Goal: Find specific page/section: Find specific page/section

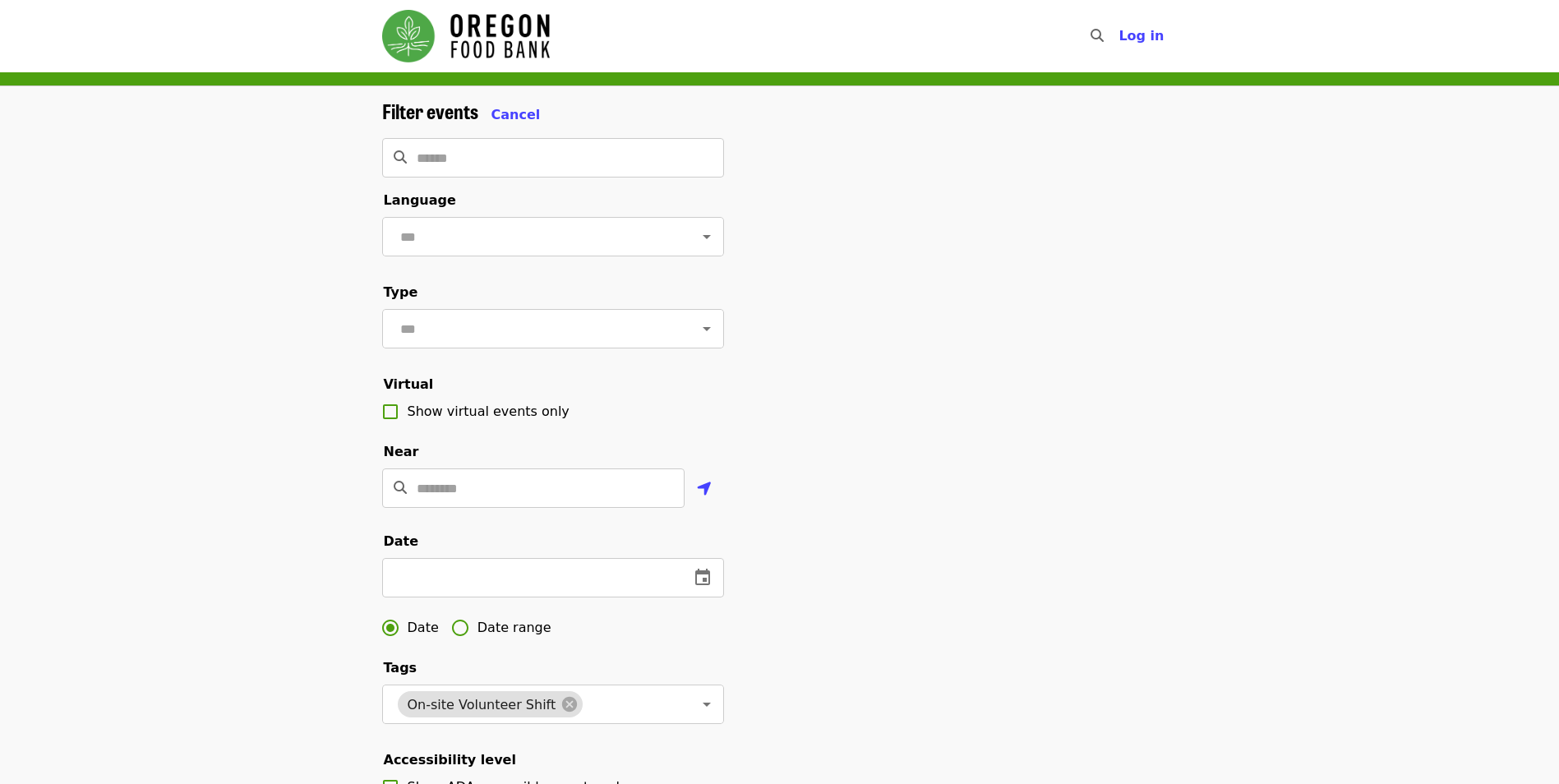
scroll to position [82, 0]
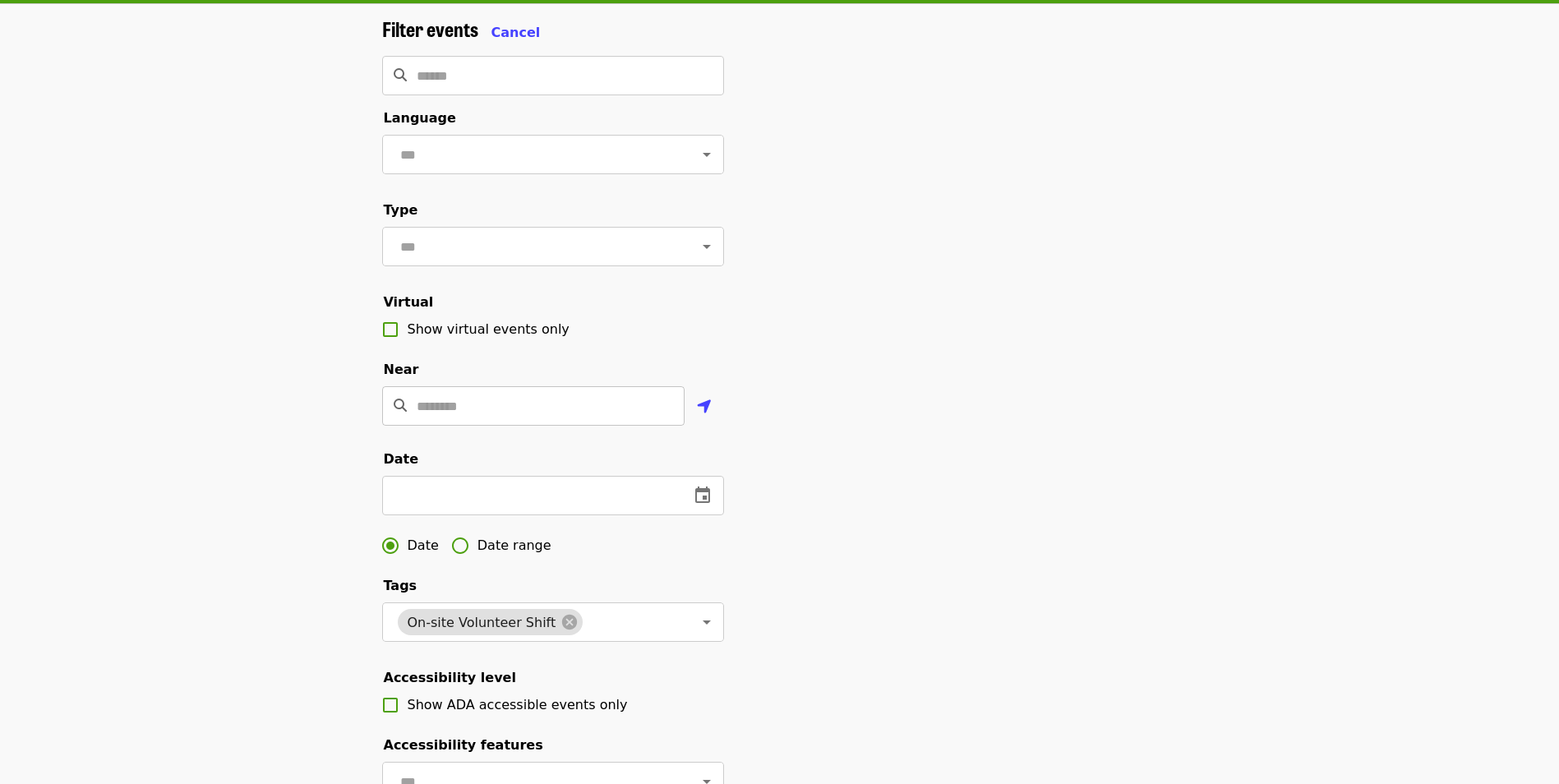
click at [488, 426] on input "Location" at bounding box center [550, 406] width 268 height 40
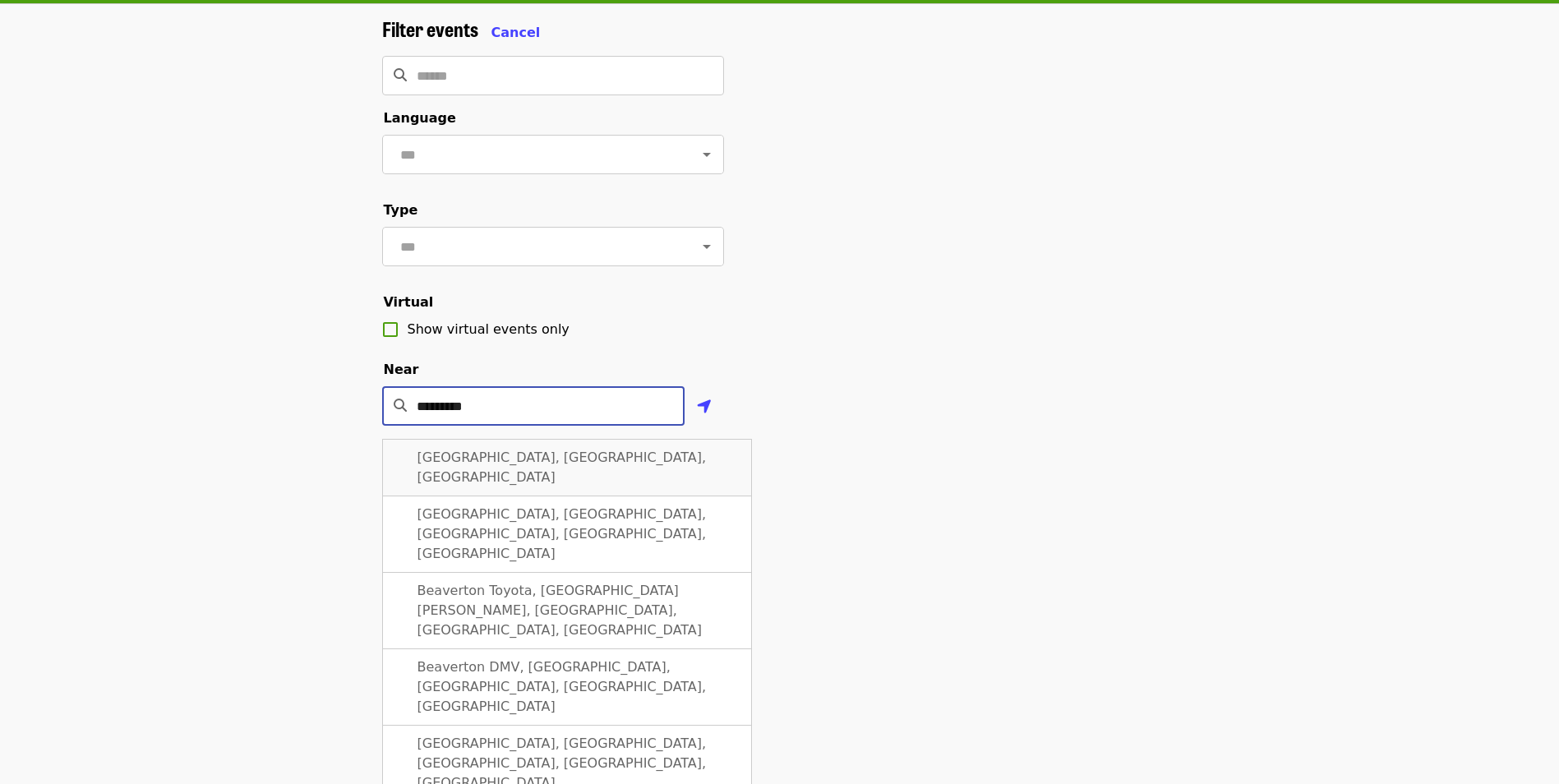
click at [505, 485] on span "[GEOGRAPHIC_DATA], [GEOGRAPHIC_DATA], [GEOGRAPHIC_DATA]" at bounding box center [562, 467] width 290 height 36
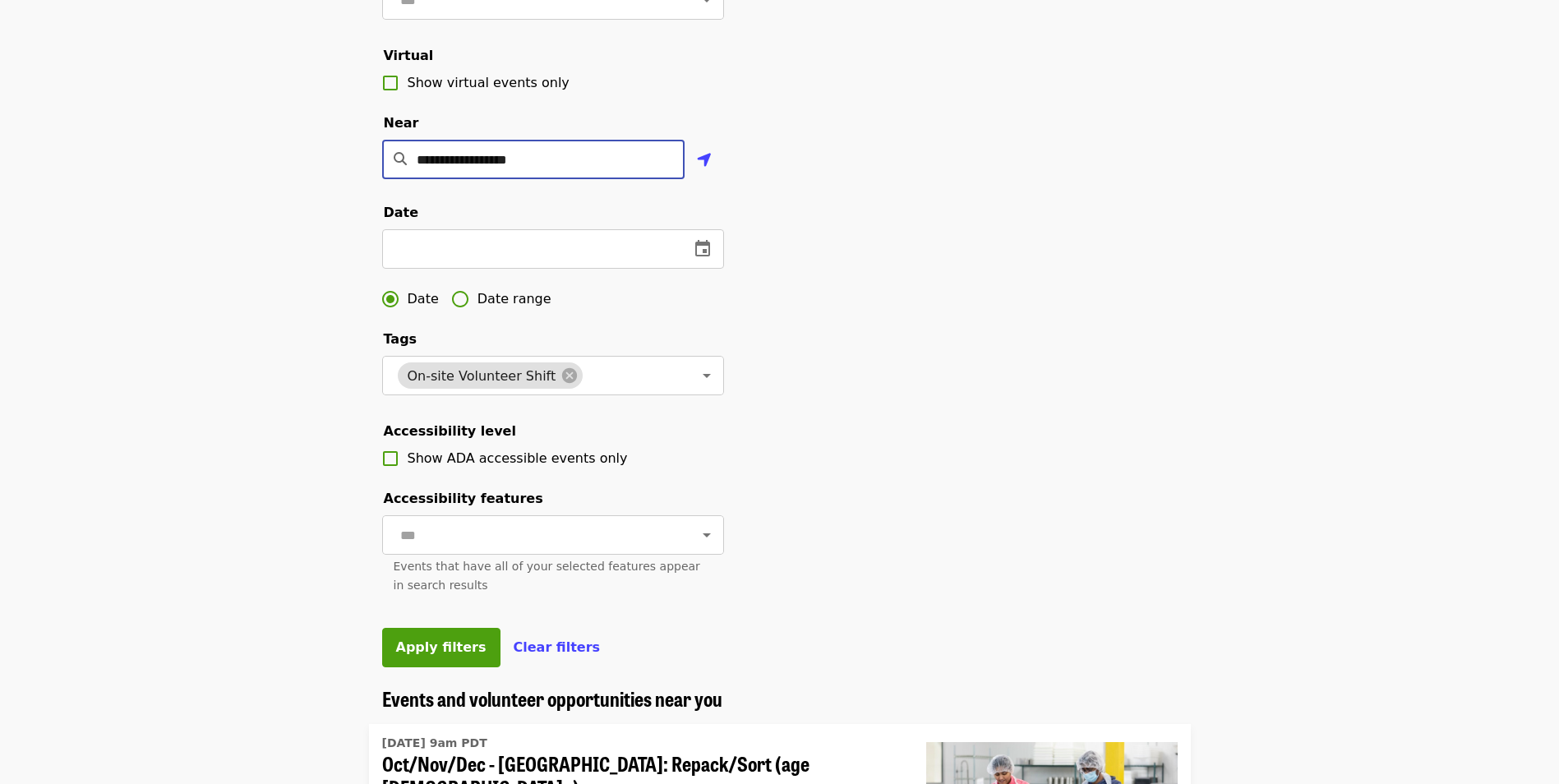
scroll to position [411, 0]
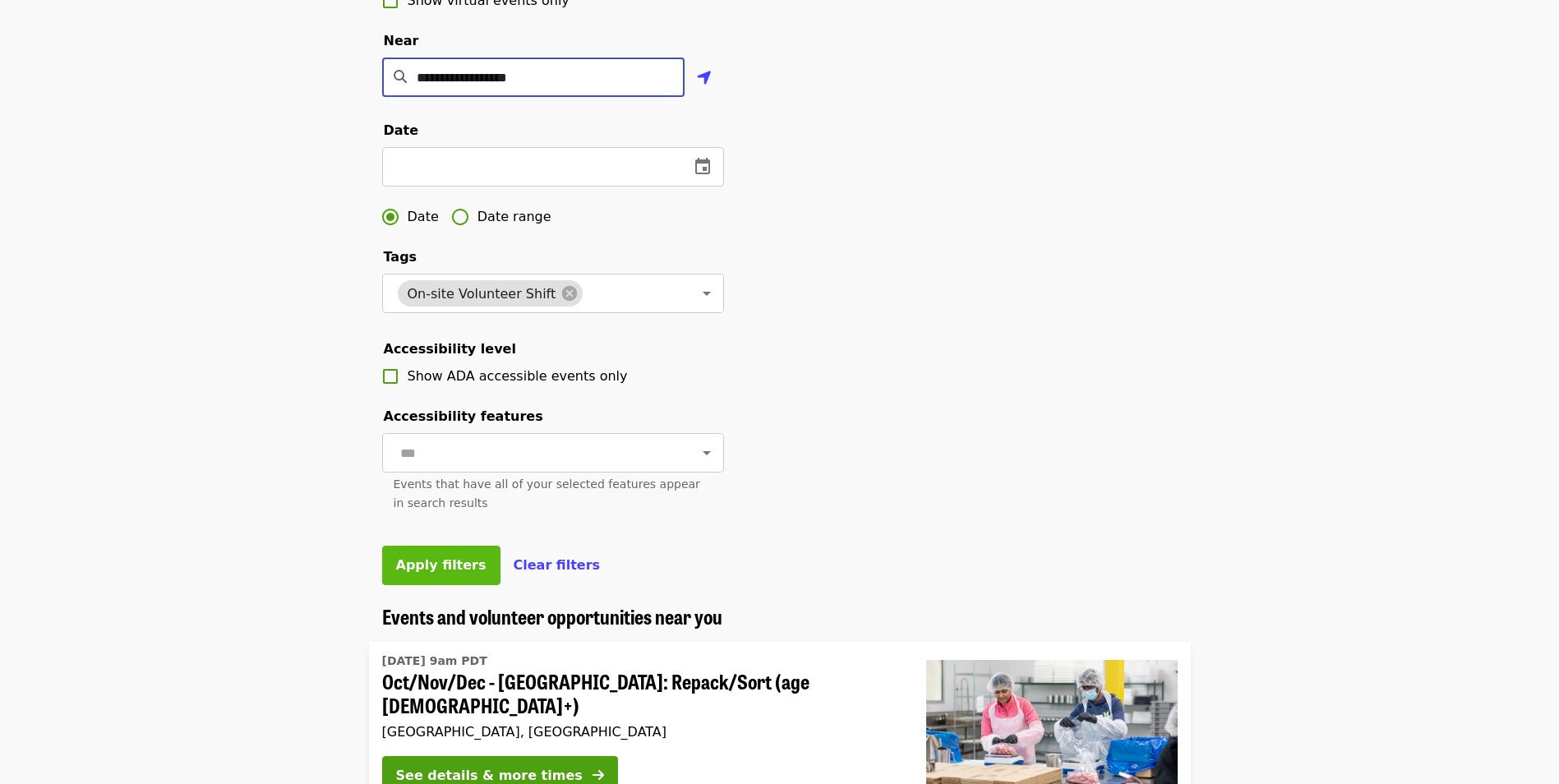
type input "**********"
click at [437, 572] on span "Apply filters" at bounding box center [441, 564] width 90 height 16
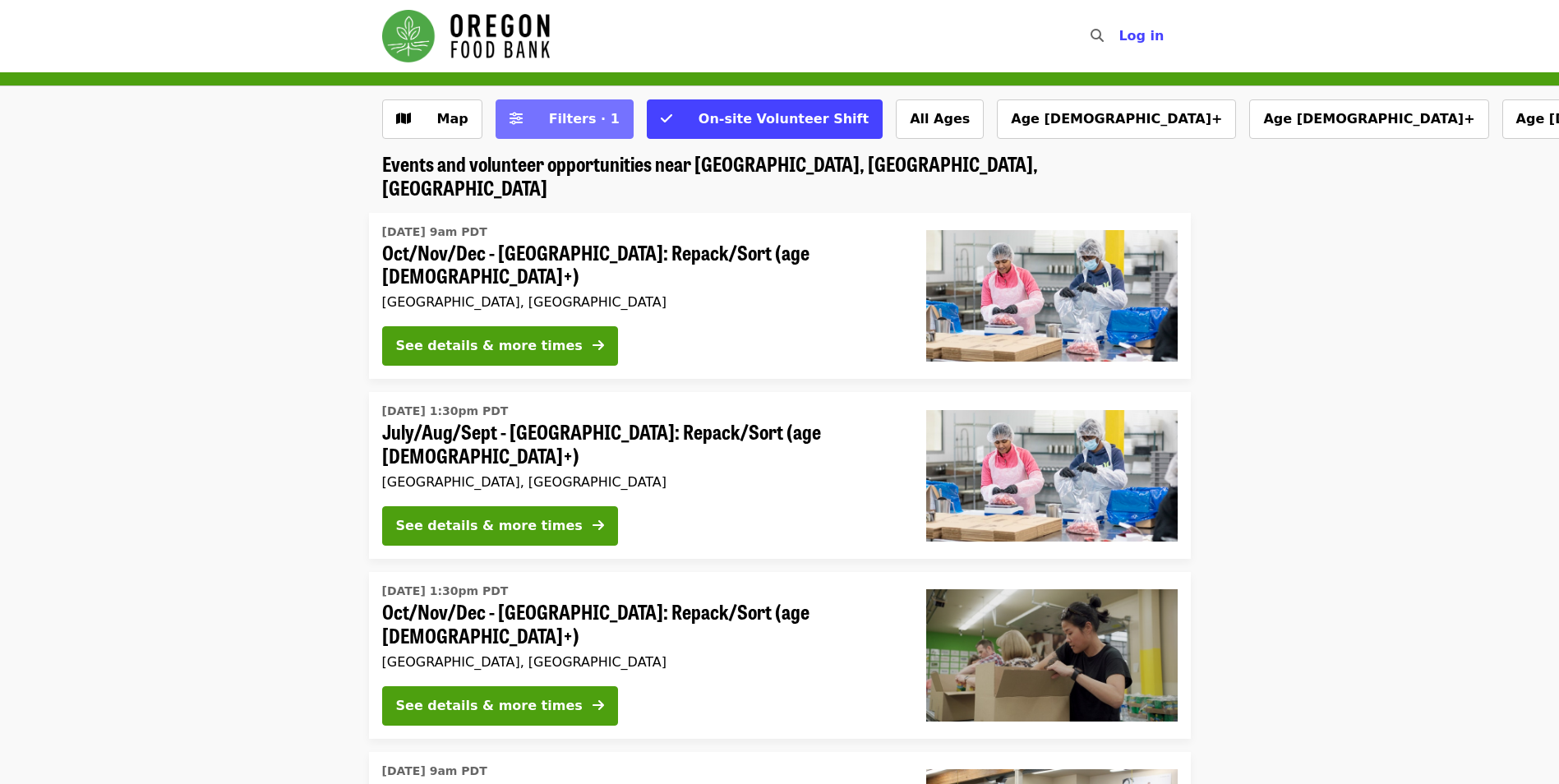
click at [568, 116] on span "Filters · 1" at bounding box center [584, 119] width 71 height 16
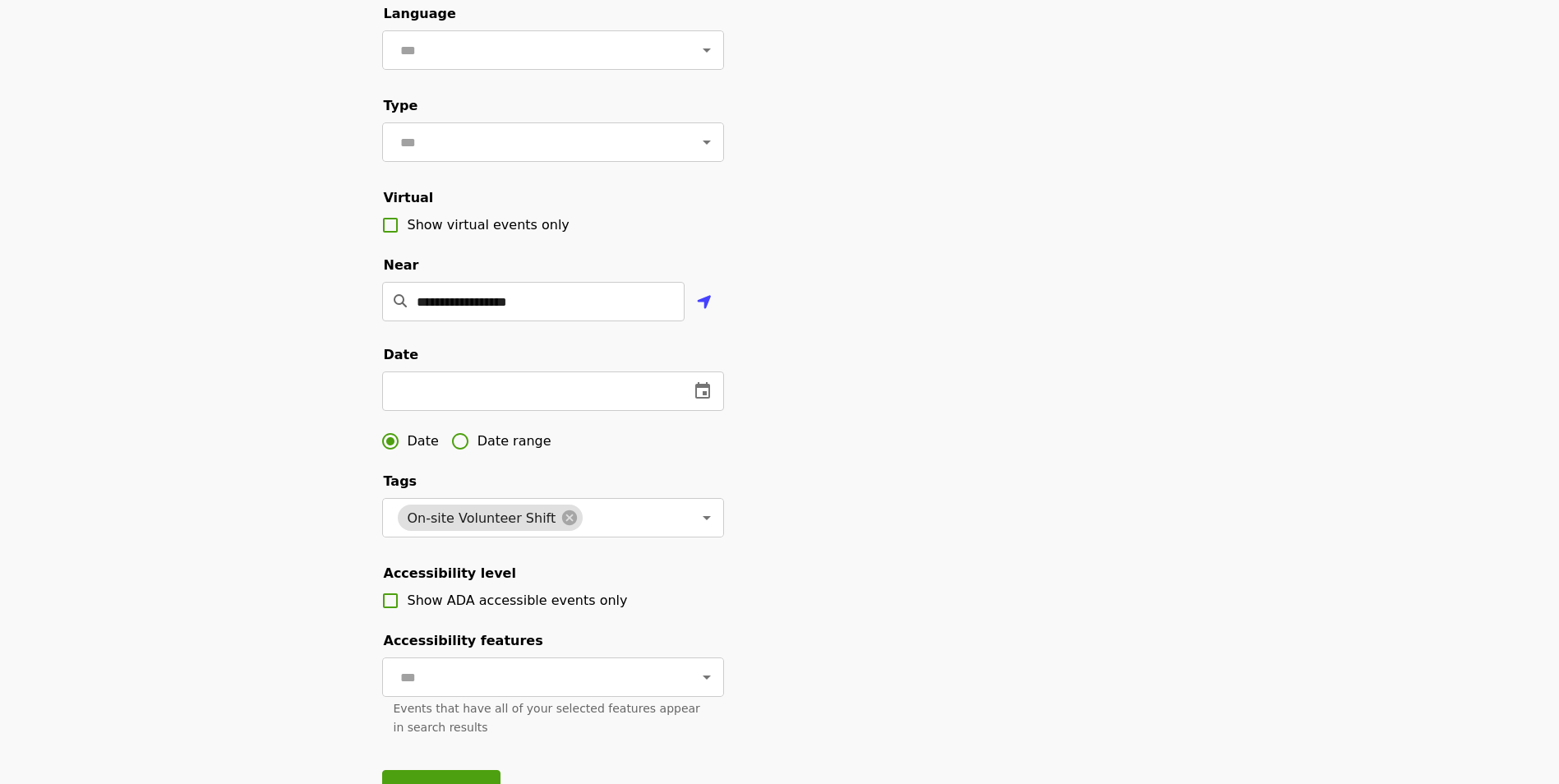
scroll to position [246, 0]
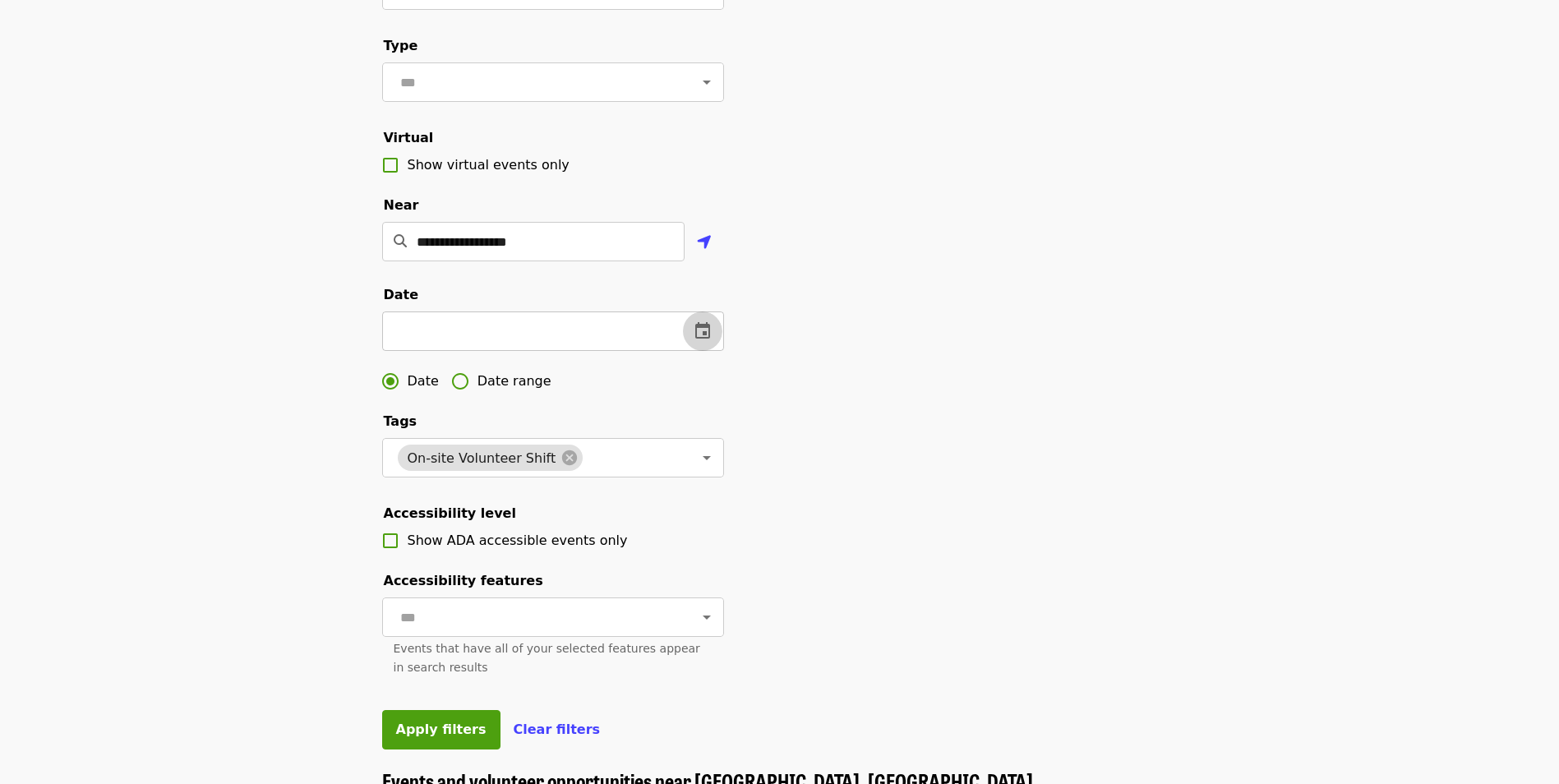
click at [689, 351] on button "change date" at bounding box center [703, 331] width 40 height 40
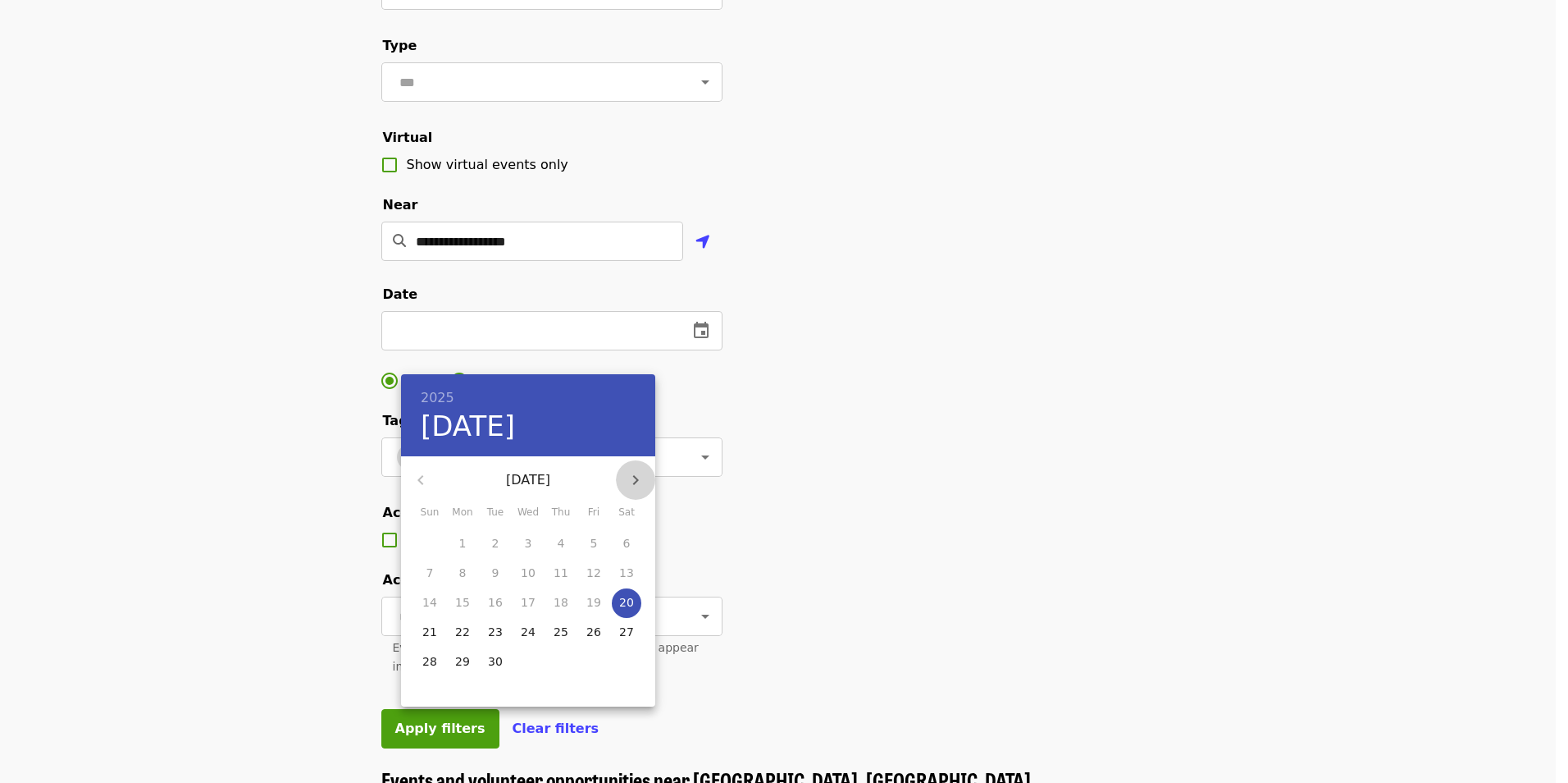
click at [639, 476] on icon "button" at bounding box center [636, 480] width 20 height 20
click at [461, 602] on p "15" at bounding box center [463, 602] width 15 height 17
type input "**********"
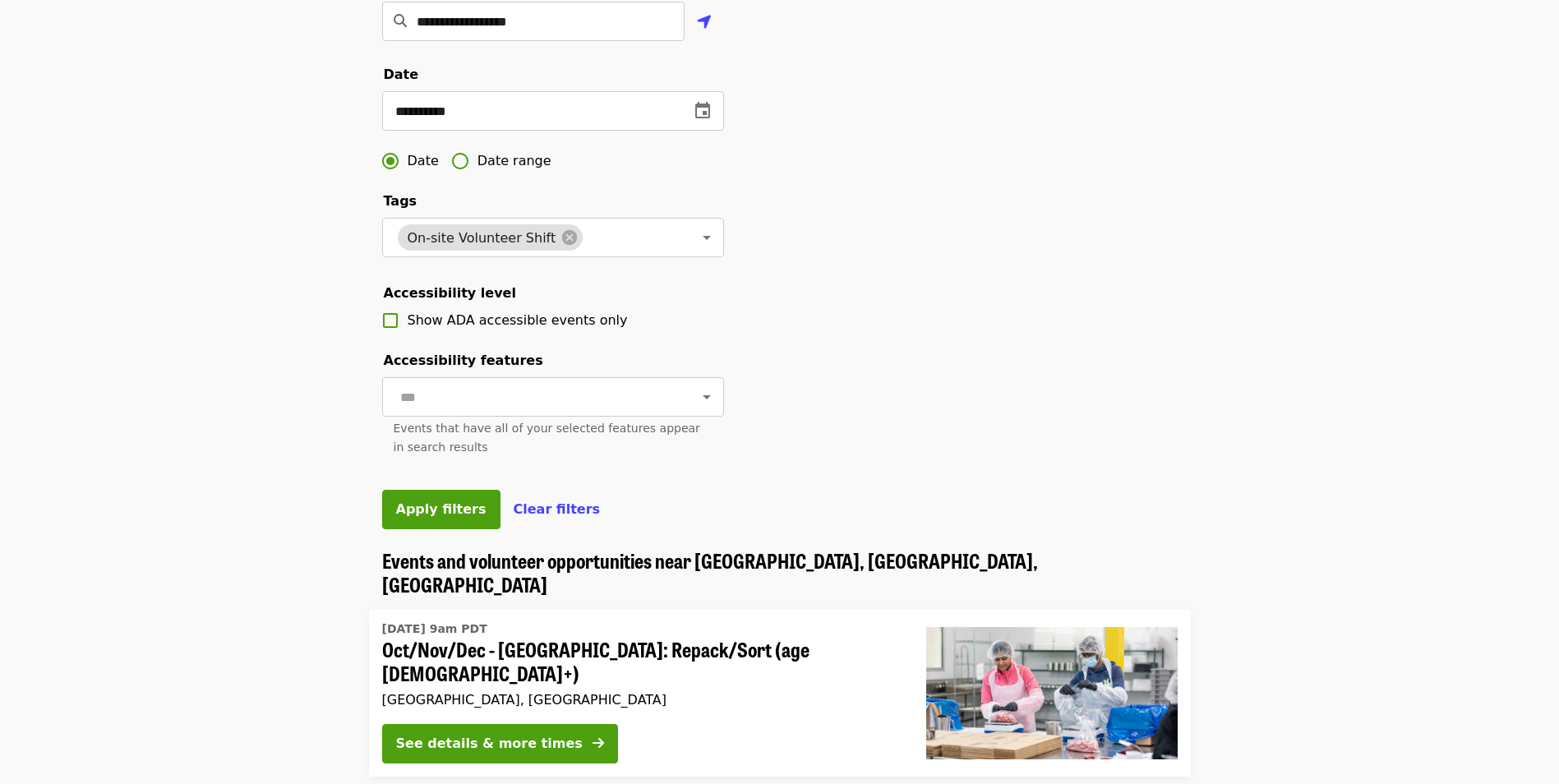
scroll to position [493, 0]
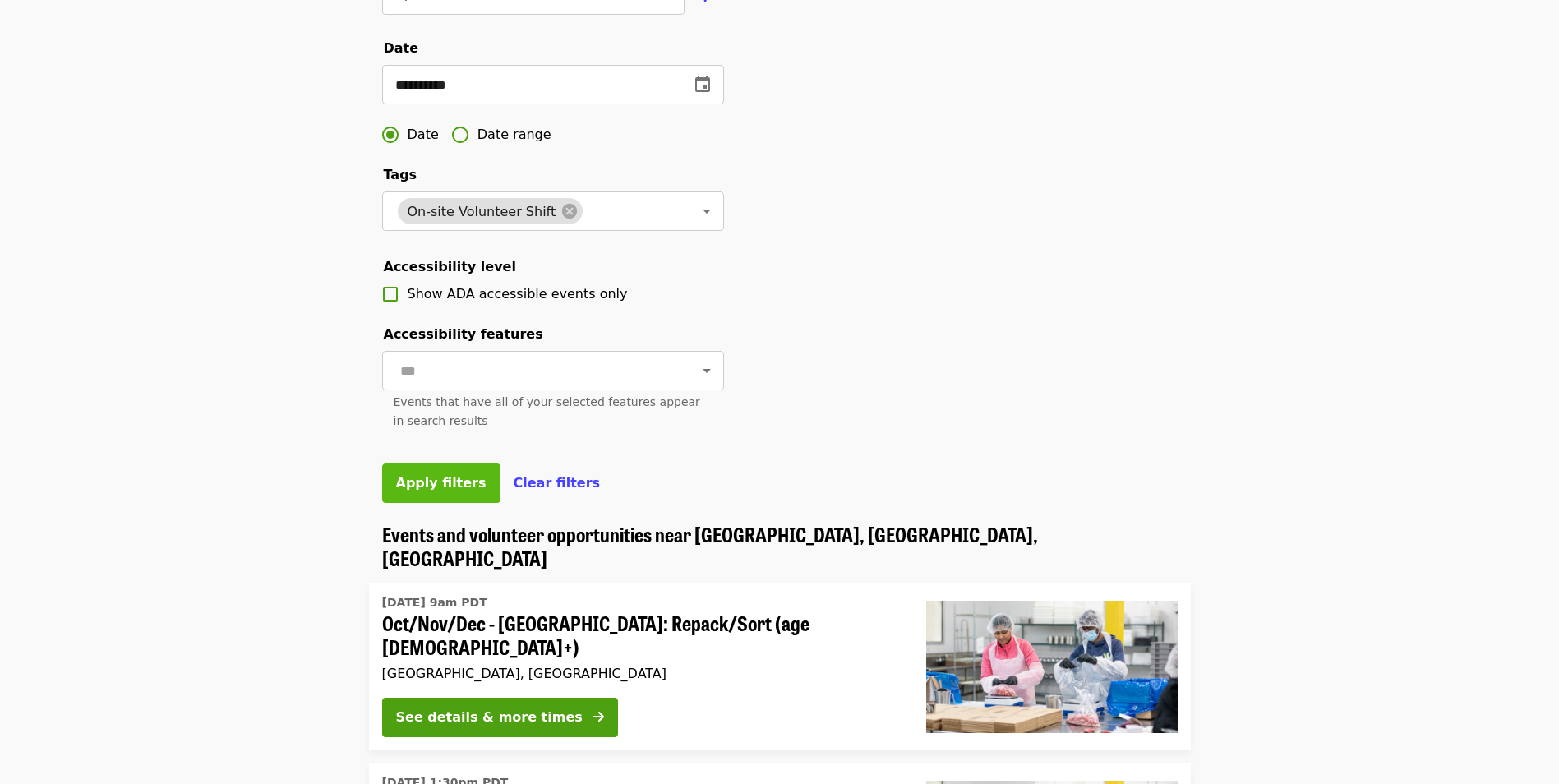
click at [438, 490] on span "Apply filters" at bounding box center [441, 482] width 90 height 16
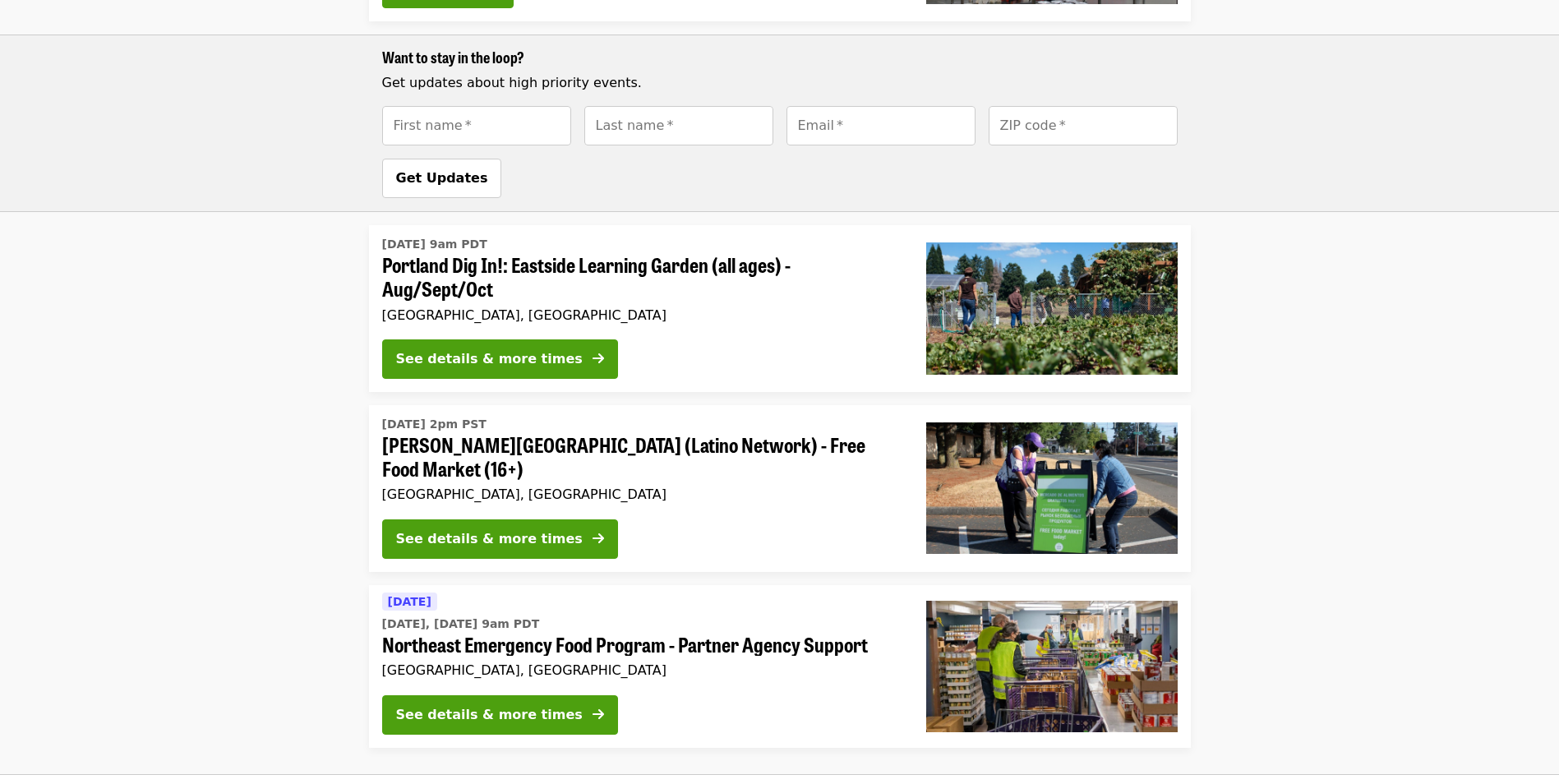
scroll to position [1381, 0]
